Goal: Information Seeking & Learning: Learn about a topic

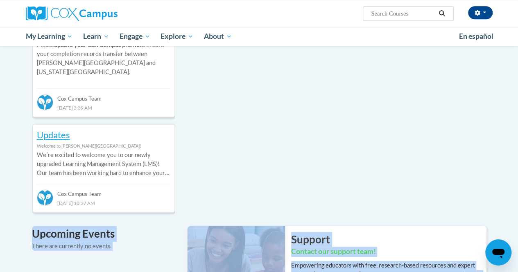
drag, startPoint x: 516, startPoint y: 139, endPoint x: 511, endPoint y: 93, distance: 45.8
click at [511, 93] on div "Your profile Hi [PERSON_NAME]! Take a minute to review your profile. Help impro…" at bounding box center [259, 151] width 518 height 930
click at [411, 127] on div "Recent Discussions ATTN [US_STATE] Members Welcome to [PERSON_NAME][GEOGRAPHIC_…" at bounding box center [259, 253] width 479 height 627
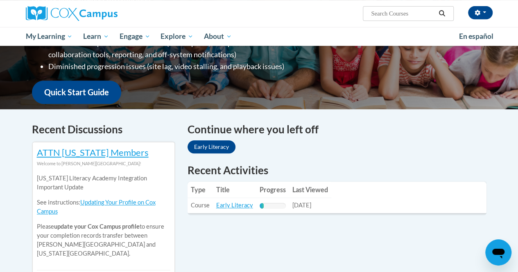
scroll to position [179, 0]
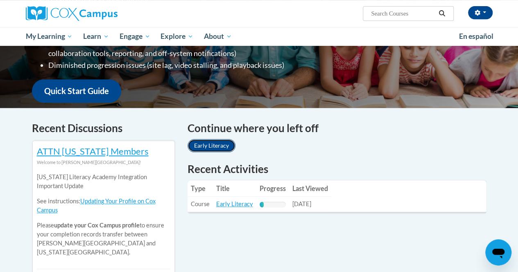
click at [215, 146] on link "Early Literacy" at bounding box center [212, 145] width 48 height 13
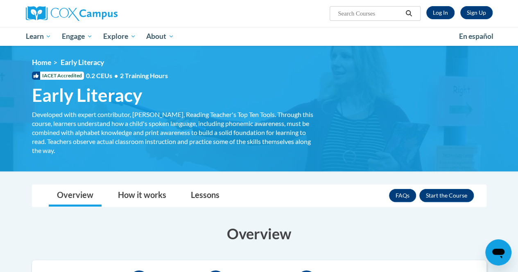
click at [0, 0] on span "Resources" at bounding box center [0, 0] width 0 height 0
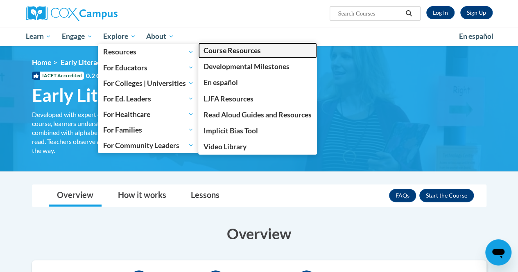
click at [227, 54] on span "Course Resources" at bounding box center [232, 50] width 57 height 9
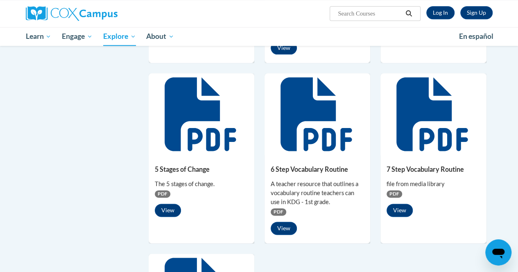
scroll to position [445, 0]
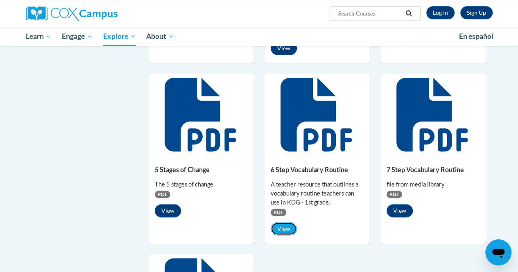
click at [288, 226] on button "View" at bounding box center [284, 228] width 26 height 13
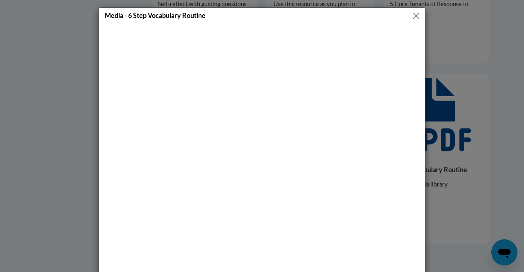
click at [415, 15] on button "Close" at bounding box center [416, 16] width 10 height 10
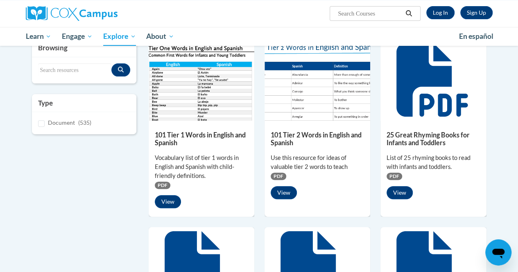
scroll to position [0, 0]
